Goal: Find contact information: Find contact information

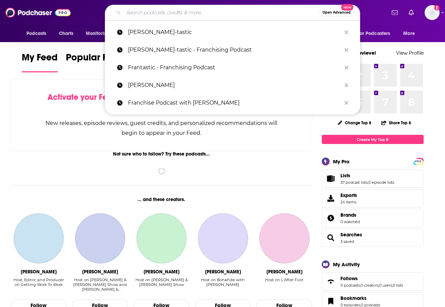
click at [156, 16] on input "Search podcasts, credits, & more..." at bounding box center [222, 12] width 196 height 11
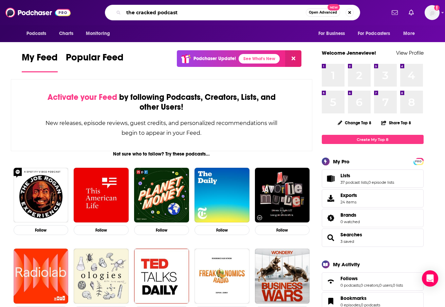
type input "the cracked podcast"
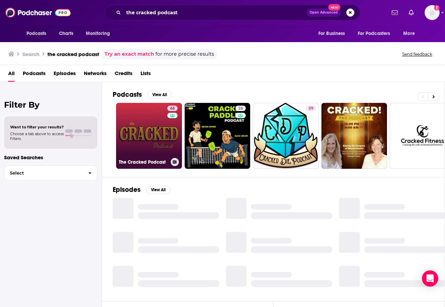
click at [157, 137] on link "68 The Cracked Podcast" at bounding box center [149, 136] width 66 height 66
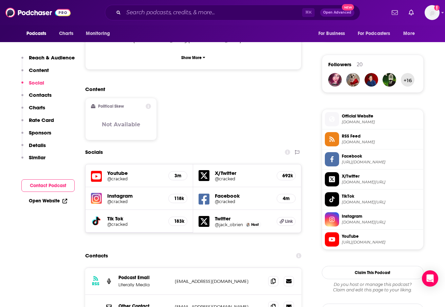
scroll to position [602, 0]
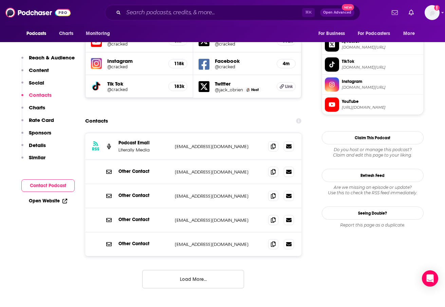
click at [187, 270] on button "Load More..." at bounding box center [193, 279] width 102 height 18
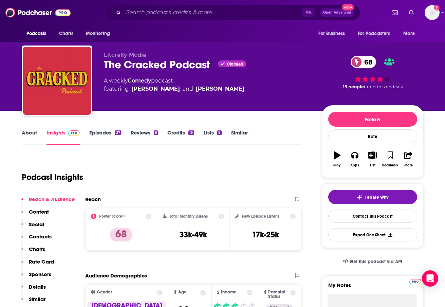
scroll to position [0, 0]
drag, startPoint x: 148, startPoint y: 88, endPoint x: 132, endPoint y: 89, distance: 15.6
click at [132, 89] on span "featuring Alex Schmidt and Jack O'Brien" at bounding box center [174, 89] width 141 height 8
drag, startPoint x: 219, startPoint y: 87, endPoint x: 186, endPoint y: 91, distance: 32.8
click at [186, 91] on div "A weekly Comedy podcast featuring Alex Schmidt and Jack O'Brien" at bounding box center [207, 85] width 207 height 16
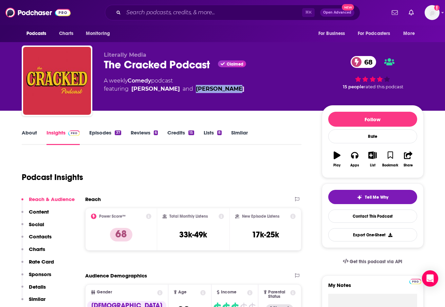
copy div "Jack O'Brien"
click at [117, 134] on div "37" at bounding box center [118, 132] width 6 height 5
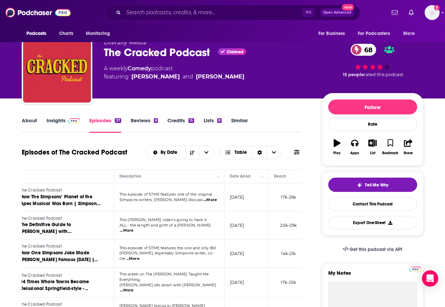
scroll to position [0, 44]
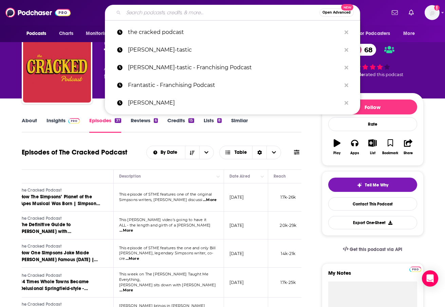
click at [205, 13] on input "Search podcasts, credits, & more..." at bounding box center [222, 12] width 196 height 11
paste input "Hello From the Magic Tavern"
type input "Hello From the Magic Tavern"
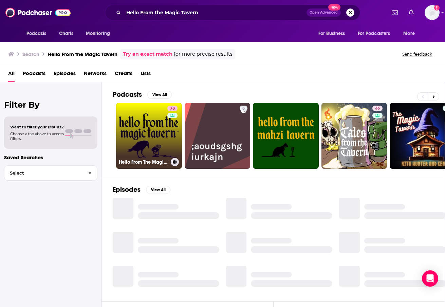
click at [151, 123] on link "78 Hello From The Magic Tavern" at bounding box center [149, 136] width 66 height 66
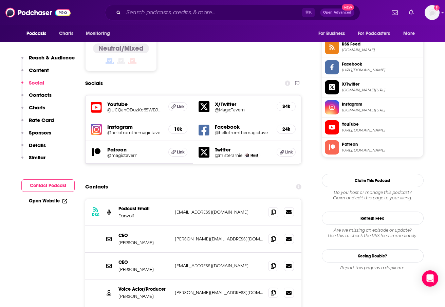
scroll to position [563, 0]
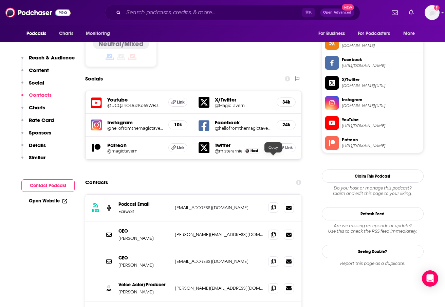
click at [272, 205] on icon at bounding box center [273, 207] width 5 height 5
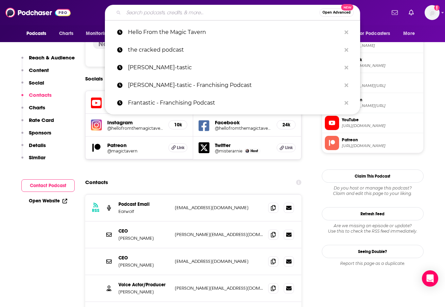
click at [141, 14] on input "Search podcasts, credits, & more..." at bounding box center [222, 12] width 196 height 11
paste input "Hollywood Handbook"
type input "Hollywood Handbook"
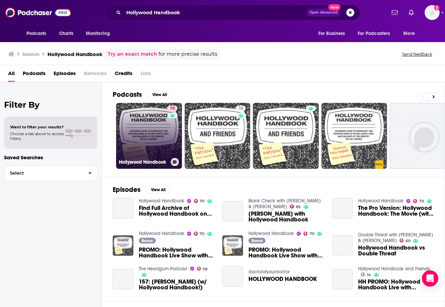
click at [164, 138] on link "70 Hollywood Handbook" at bounding box center [149, 136] width 66 height 66
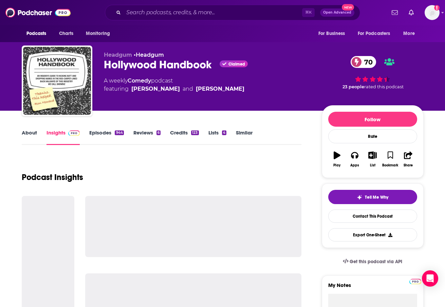
click at [413, 0] on div "Podcasts Charts Monitoring ⌘ K Open Advanced New For Business For Podcasters Mo…" at bounding box center [222, 12] width 445 height 25
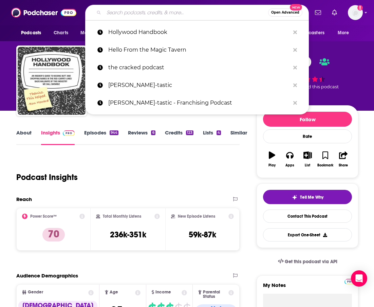
click at [141, 16] on input "Search podcasts, credits, & more..." at bounding box center [186, 12] width 164 height 11
paste input "Improv4Humans"
type input "Improv4Humans"
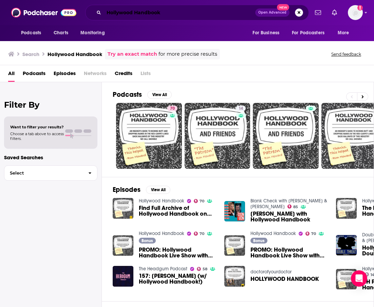
click at [146, 15] on input "Hollywood Handbook" at bounding box center [179, 12] width 151 height 11
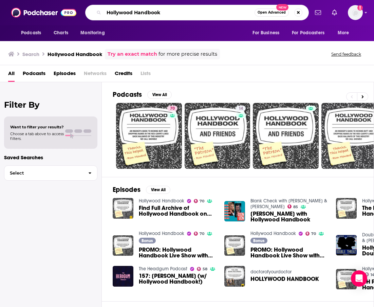
click at [146, 15] on input "Hollywood Handbook" at bounding box center [179, 12] width 151 height 11
type input "never not funny"
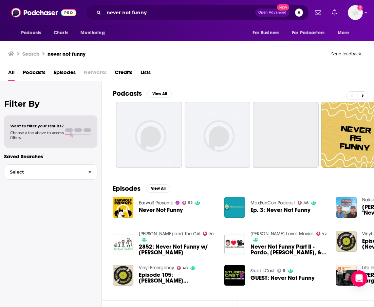
click at [143, 208] on span "Never Not Funny" at bounding box center [161, 210] width 44 height 6
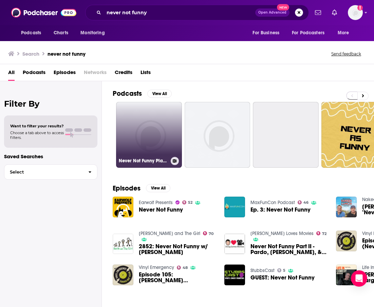
drag, startPoint x: 176, startPoint y: 128, endPoint x: 149, endPoint y: 157, distance: 39.9
click at [149, 157] on div "Never Not Funny Players Club - Season 20" at bounding box center [149, 161] width 60 height 8
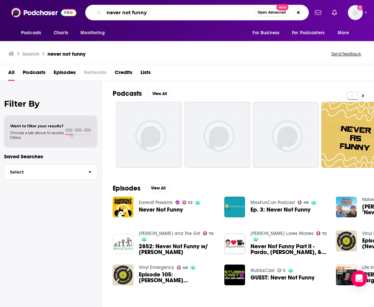
click at [151, 13] on input "never not funny" at bounding box center [179, 12] width 151 height 11
click at [150, 13] on input "never not funny" at bounding box center [179, 12] width 151 height 11
paste input "Attitudes!"
type input "Attitudes!"
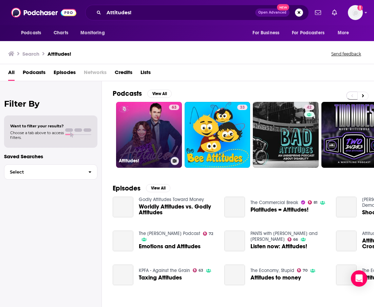
click at [152, 129] on link "63 Attitudes!" at bounding box center [149, 135] width 66 height 66
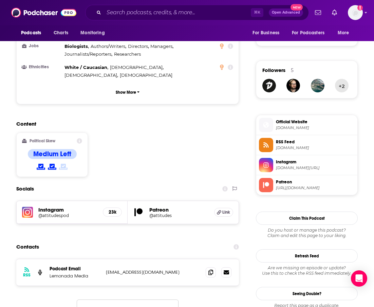
scroll to position [561, 0]
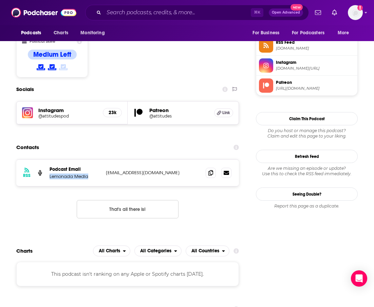
drag, startPoint x: 92, startPoint y: 129, endPoint x: 50, endPoint y: 129, distance: 41.8
click at [50, 173] on p "Lemonada Media" at bounding box center [75, 176] width 51 height 6
click at [211, 167] on span at bounding box center [211, 172] width 10 height 10
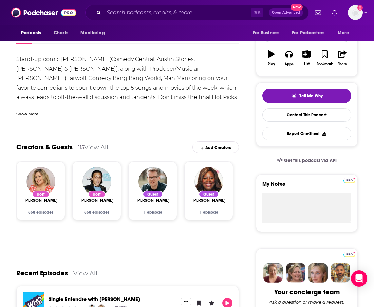
scroll to position [43, 0]
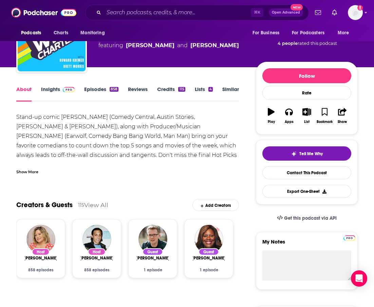
click at [91, 89] on link "Episodes 858" at bounding box center [101, 94] width 34 height 16
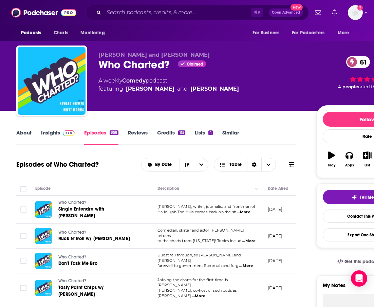
click at [20, 131] on link "About" at bounding box center [23, 137] width 15 height 16
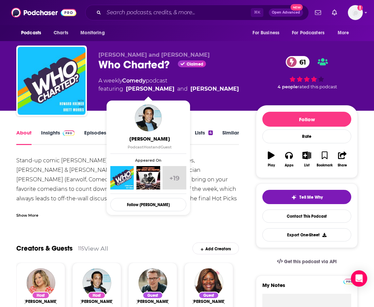
drag, startPoint x: 171, startPoint y: 90, endPoint x: 127, endPoint y: 92, distance: 44.2
click at [127, 92] on span "featuring [PERSON_NAME] and [PERSON_NAME]" at bounding box center [168, 89] width 141 height 8
drag, startPoint x: 127, startPoint y: 92, endPoint x: 131, endPoint y: 106, distance: 14.3
click at [173, 87] on span "featuring [PERSON_NAME] and [PERSON_NAME]" at bounding box center [168, 89] width 141 height 8
drag, startPoint x: 170, startPoint y: 89, endPoint x: 127, endPoint y: 92, distance: 43.6
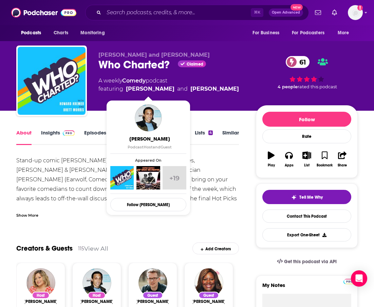
click at [127, 92] on span "featuring [PERSON_NAME] and [PERSON_NAME]" at bounding box center [168, 89] width 141 height 8
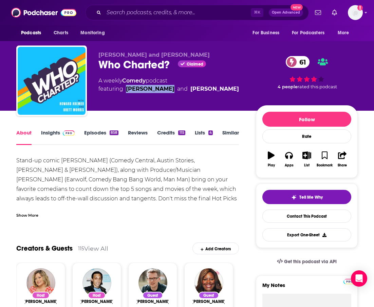
drag, startPoint x: 125, startPoint y: 90, endPoint x: 171, endPoint y: 90, distance: 45.5
click at [171, 90] on span "featuring [PERSON_NAME] and [PERSON_NAME]" at bounding box center [168, 89] width 141 height 8
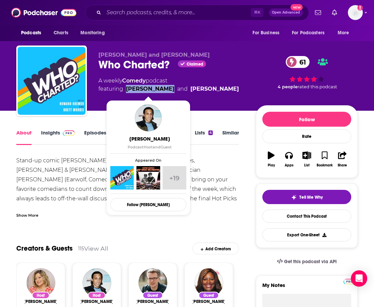
copy link "[PERSON_NAME]"
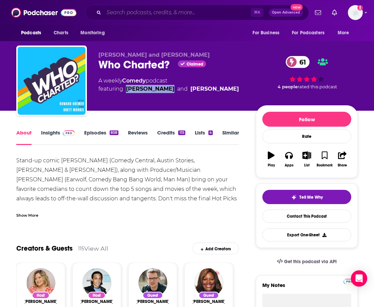
click at [146, 15] on input "Search podcasts, credits, & more..." at bounding box center [177, 12] width 147 height 11
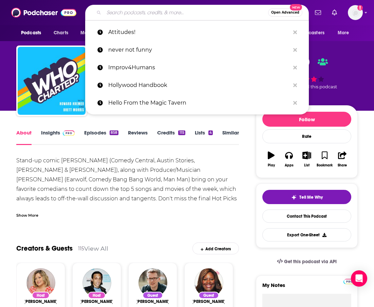
paste input "Dr. Gameshow"
type input "Dr. Gameshow"
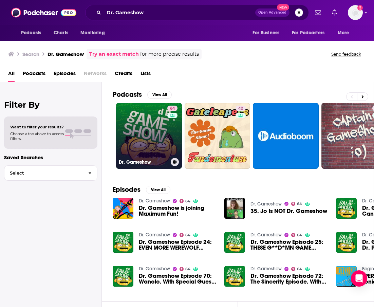
click at [168, 156] on div "64" at bounding box center [173, 132] width 12 height 52
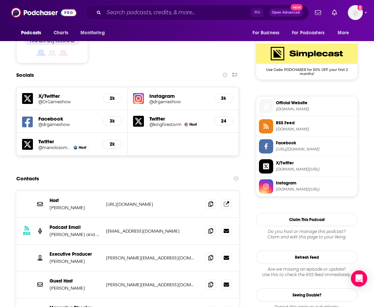
scroll to position [554, 0]
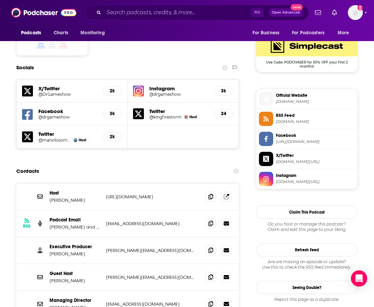
click at [123, 194] on p "[URL][DOMAIN_NAME]" at bounding box center [151, 197] width 90 height 6
drag, startPoint x: 58, startPoint y: 229, endPoint x: 48, endPoint y: 228, distance: 10.2
click at [48, 237] on div "Executive Producer [PERSON_NAME] [PERSON_NAME][EMAIL_ADDRESS][DOMAIN_NAME] [PER…" at bounding box center [127, 250] width 223 height 27
copy p "[PERSON_NAME]"
click at [212, 247] on icon at bounding box center [210, 249] width 5 height 5
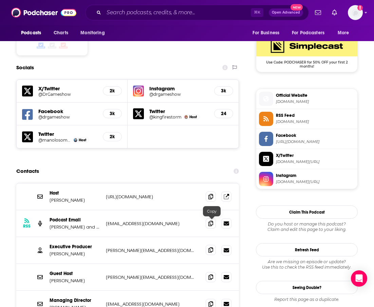
click at [213, 247] on icon at bounding box center [210, 249] width 5 height 5
